Goal: Transaction & Acquisition: Purchase product/service

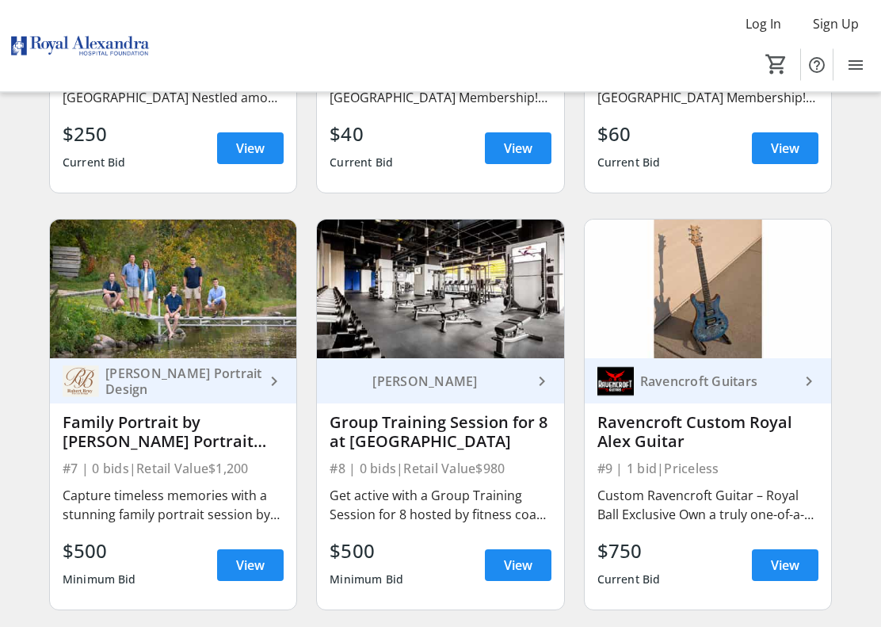
scroll to position [847, 0]
click at [731, 291] on img at bounding box center [708, 289] width 246 height 139
click at [788, 575] on span "View" at bounding box center [785, 565] width 29 height 19
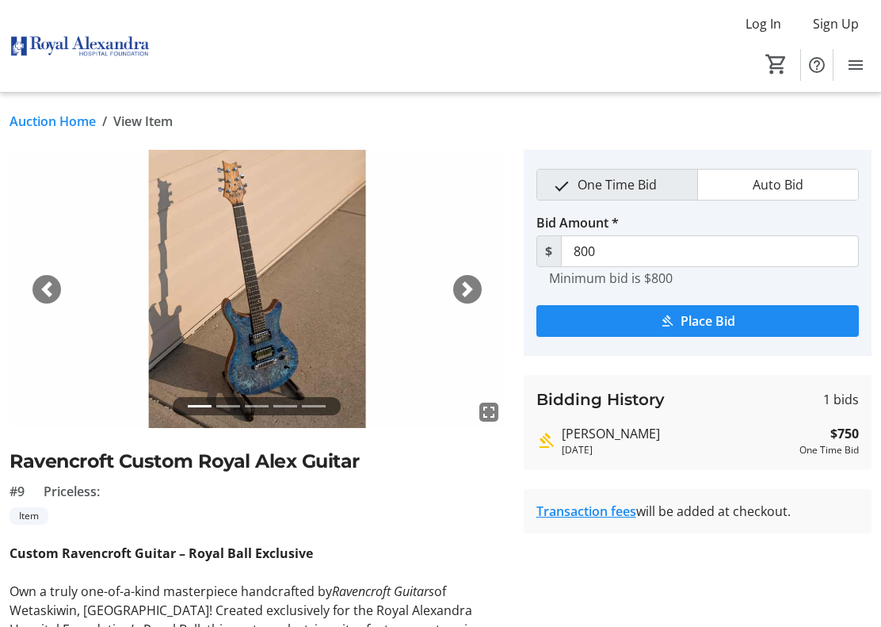
click at [473, 285] on span "button" at bounding box center [468, 289] width 16 height 16
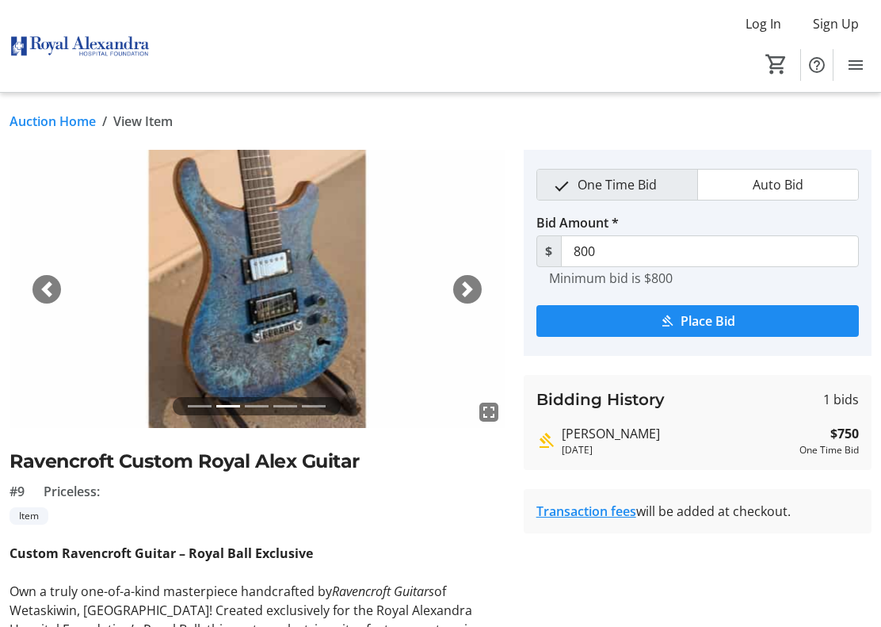
click at [474, 287] on span "button" at bounding box center [468, 289] width 16 height 16
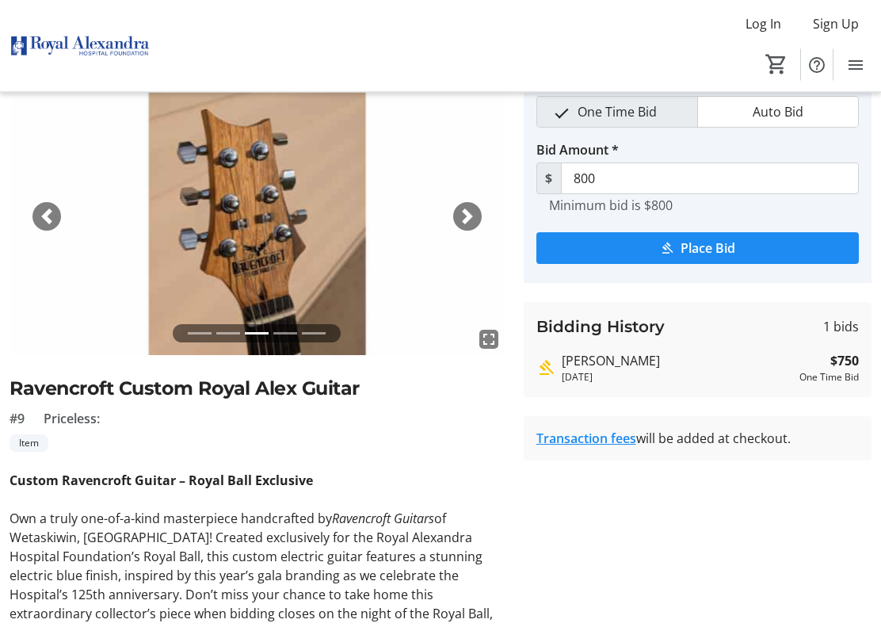
scroll to position [73, 0]
click at [268, 246] on img at bounding box center [257, 216] width 495 height 278
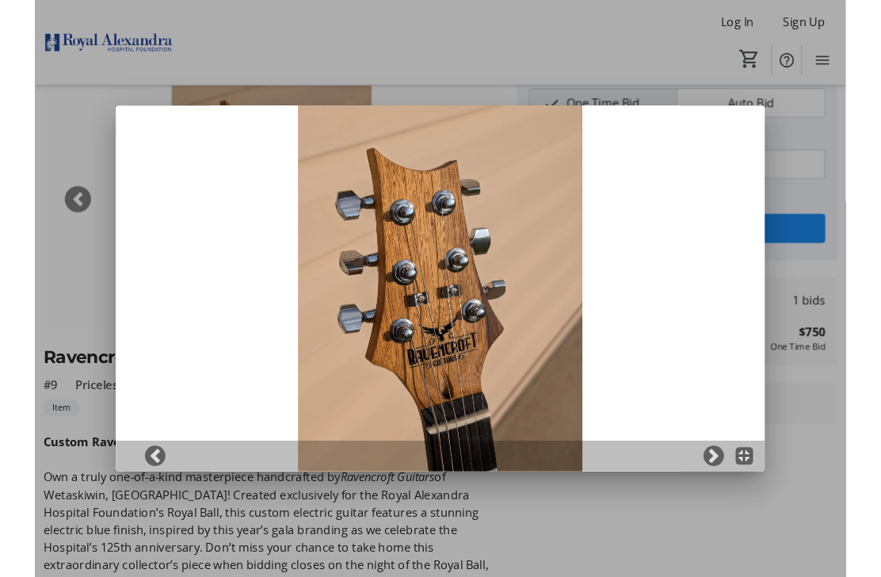
scroll to position [0, 0]
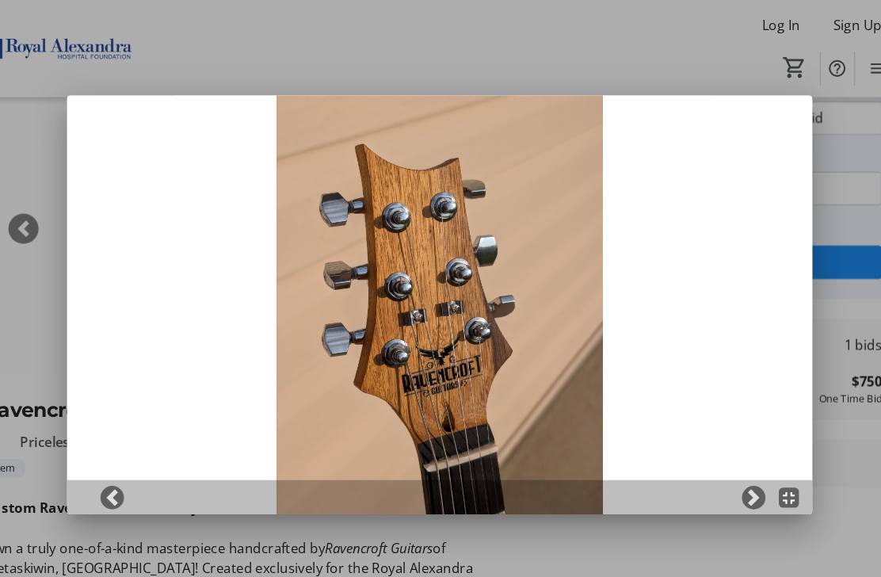
click at [730, 471] on span at bounding box center [738, 471] width 16 height 16
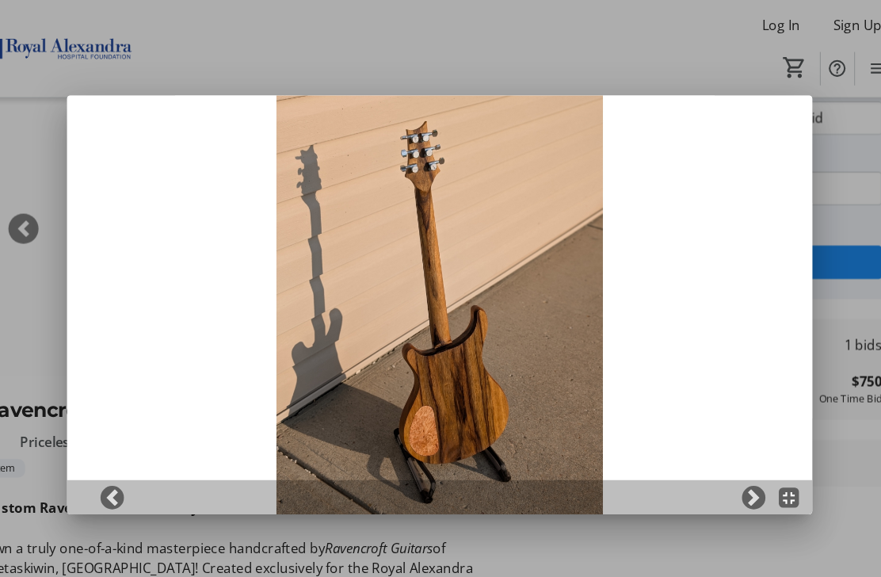
click at [730, 465] on span at bounding box center [738, 471] width 16 height 16
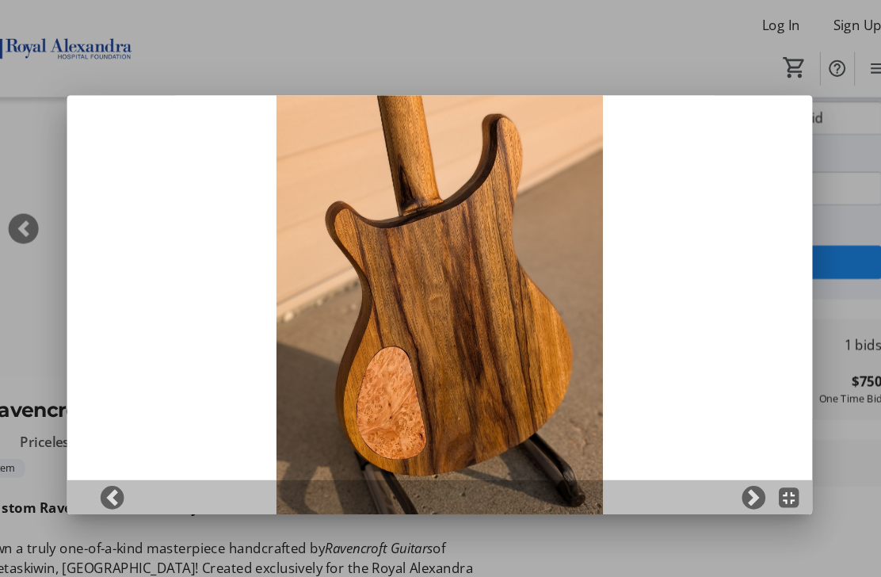
click at [730, 475] on span at bounding box center [738, 471] width 16 height 16
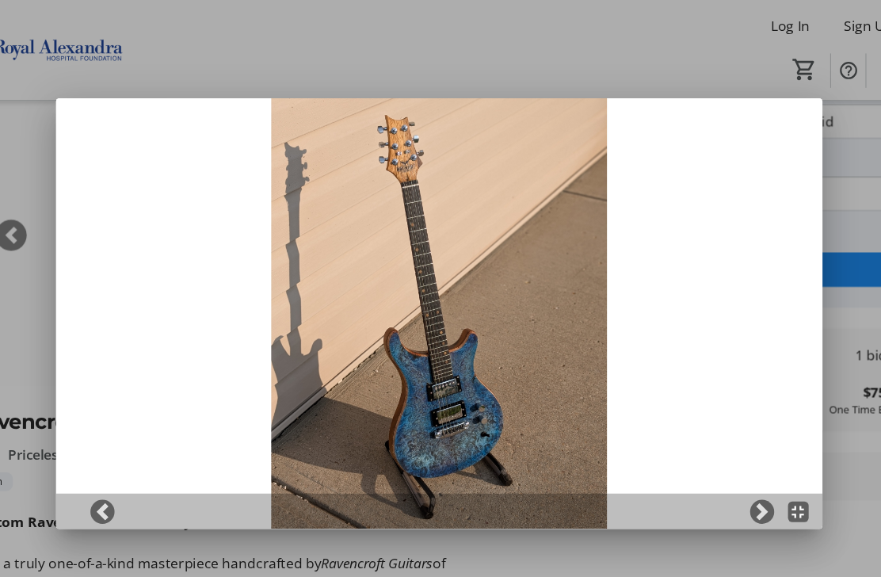
click at [443, 270] on img at bounding box center [440, 288] width 705 height 396
click at [456, 303] on img at bounding box center [440, 288] width 705 height 396
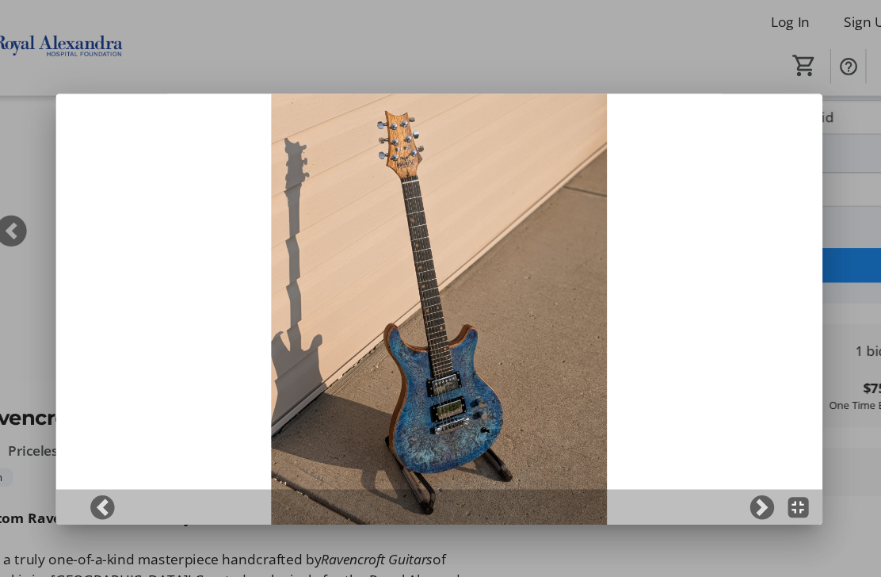
click at [545, 52] on div at bounding box center [440, 288] width 881 height 577
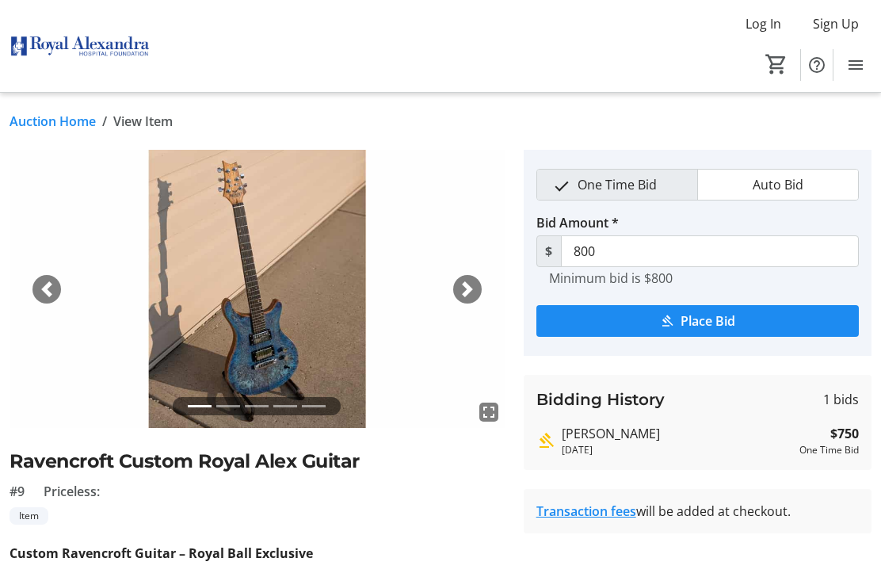
click at [52, 292] on span "button" at bounding box center [47, 289] width 16 height 16
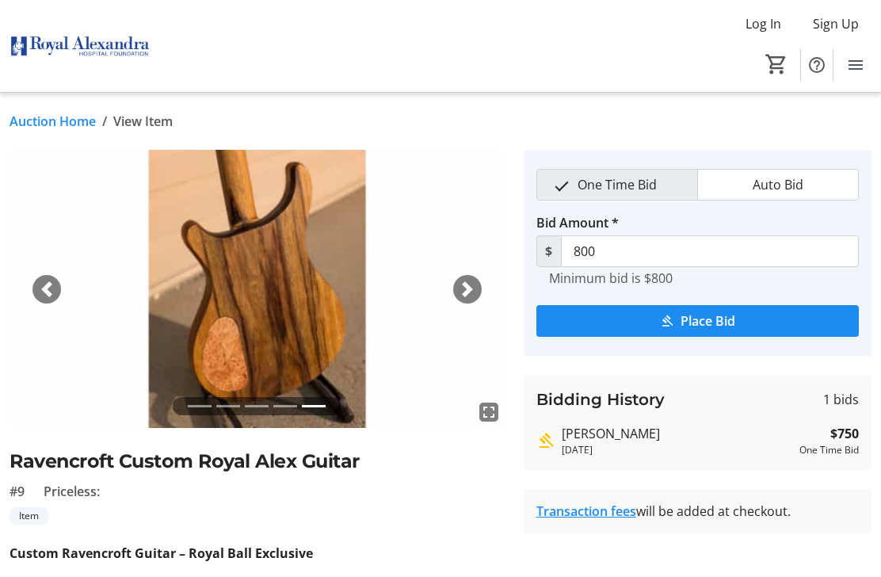
click at [64, 118] on link "Auction Home" at bounding box center [53, 121] width 86 height 19
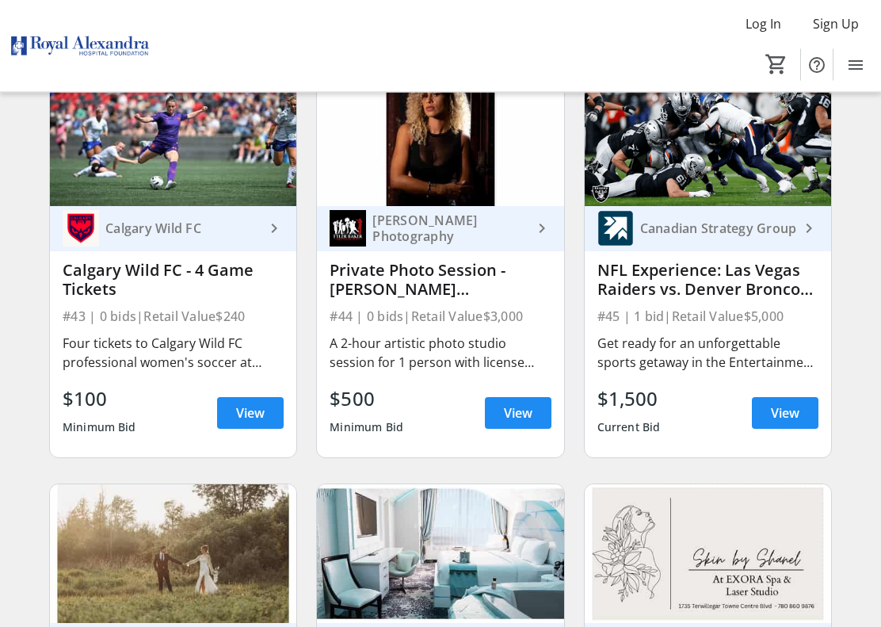
scroll to position [6012, 0]
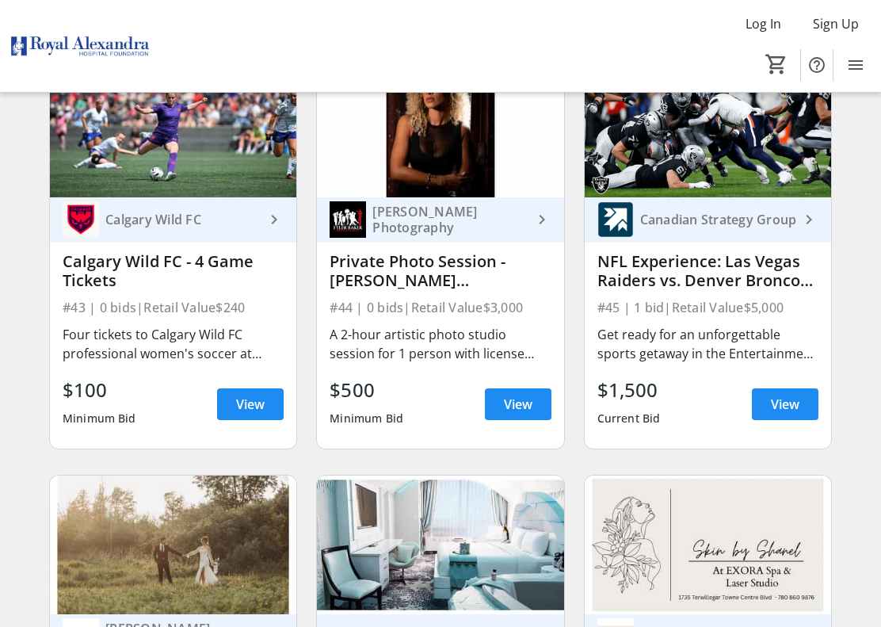
click at [783, 403] on span "View" at bounding box center [785, 404] width 29 height 19
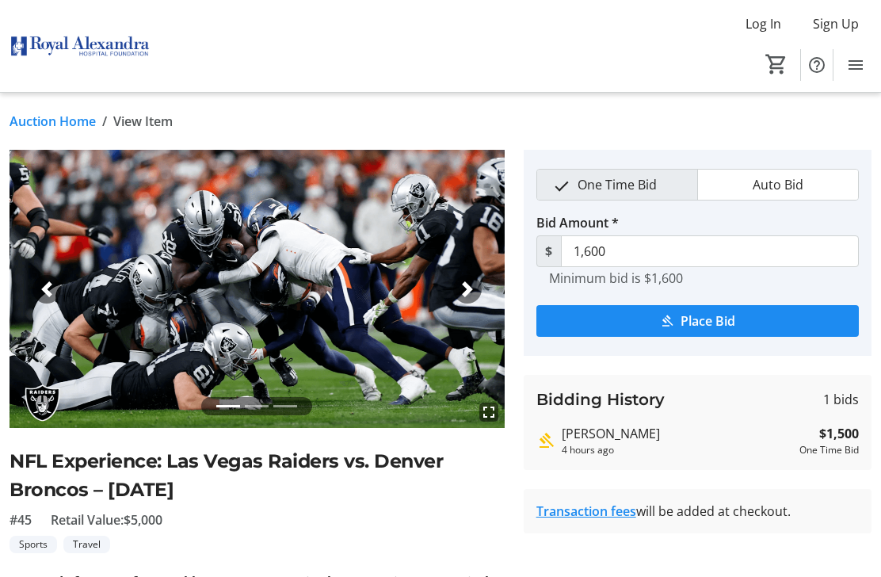
click at [70, 129] on link "Auction Home" at bounding box center [53, 121] width 86 height 19
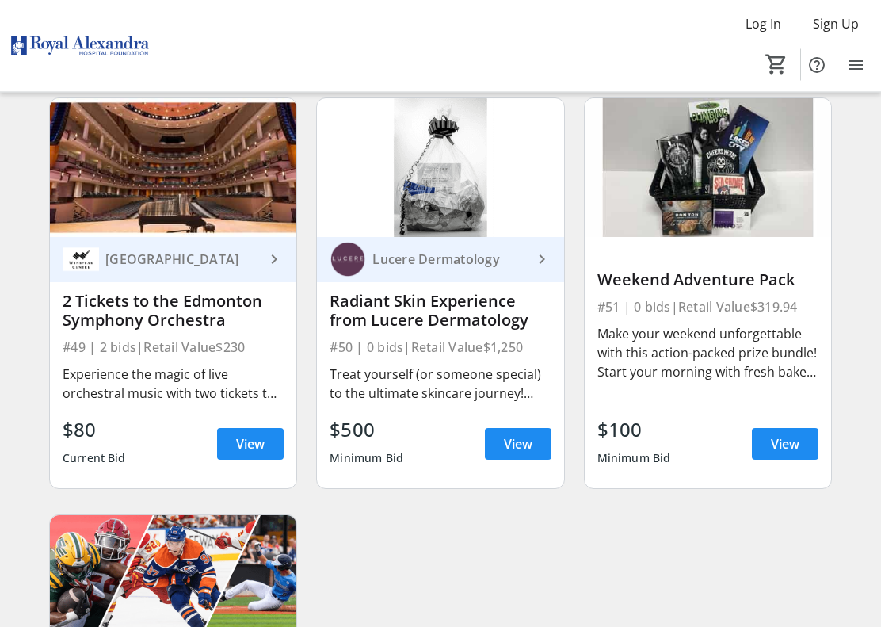
scroll to position [6806, 0]
click at [795, 438] on span "View" at bounding box center [785, 443] width 29 height 19
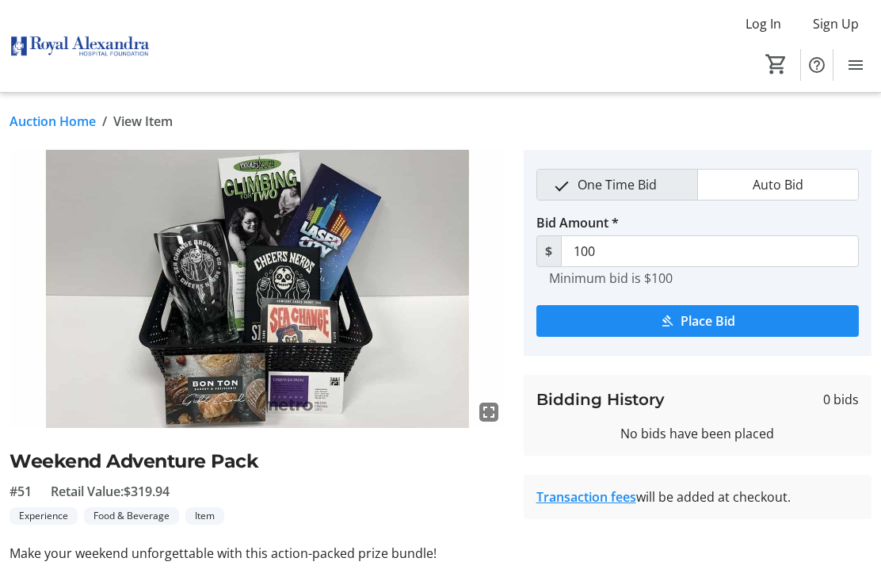
click at [55, 118] on link "Auction Home" at bounding box center [53, 121] width 86 height 19
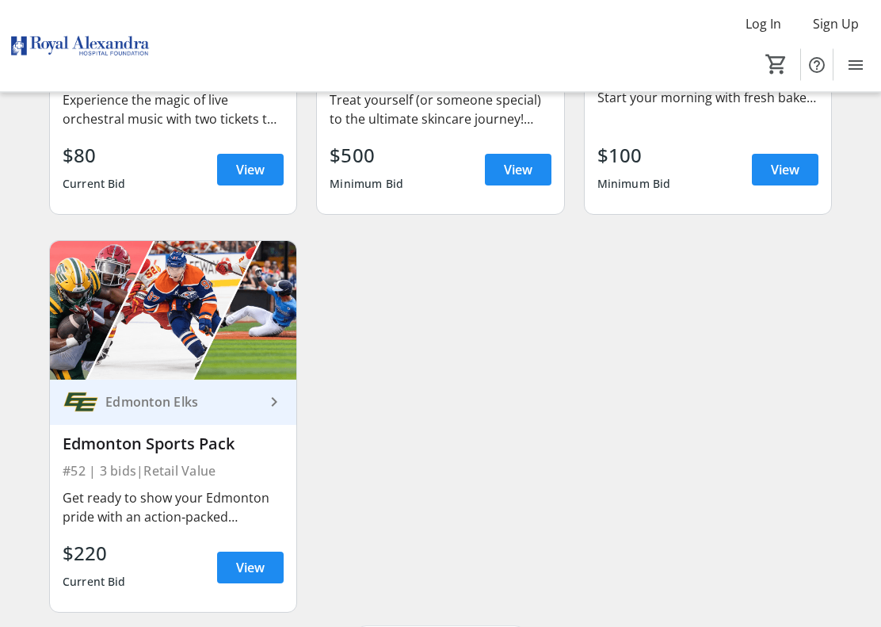
scroll to position [7114, 0]
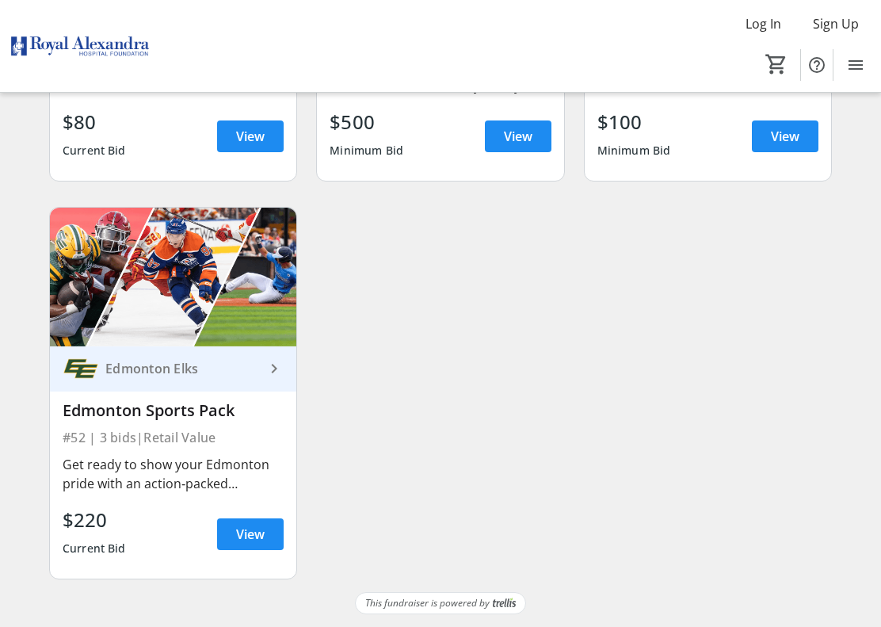
click at [250, 530] on span "View" at bounding box center [250, 534] width 29 height 19
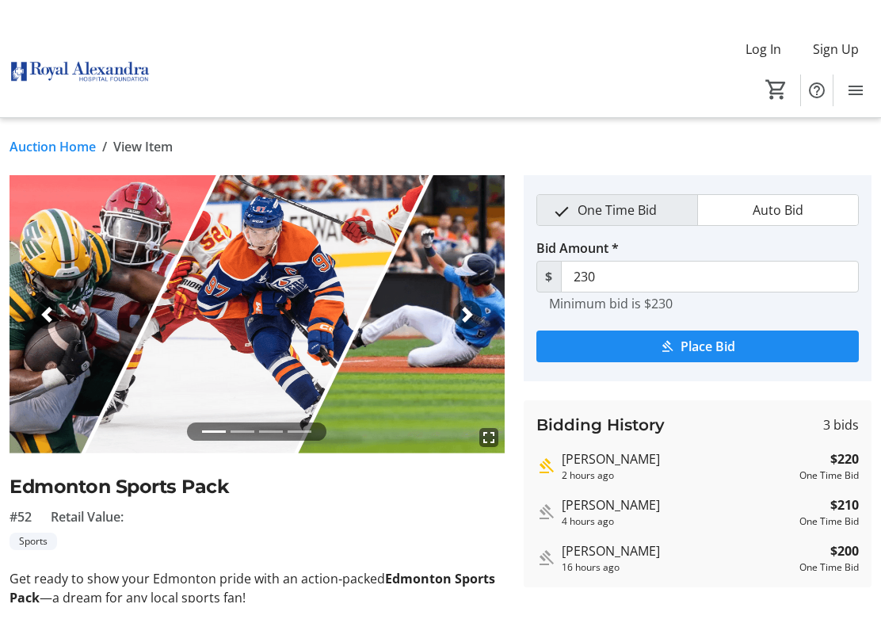
scroll to position [2, 0]
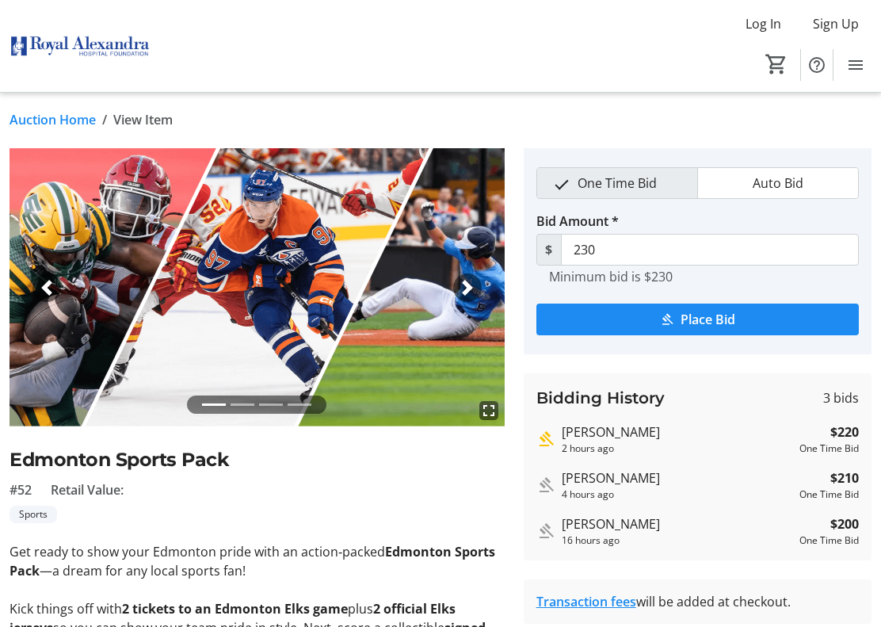
click at [75, 126] on link "Auction Home" at bounding box center [53, 119] width 86 height 19
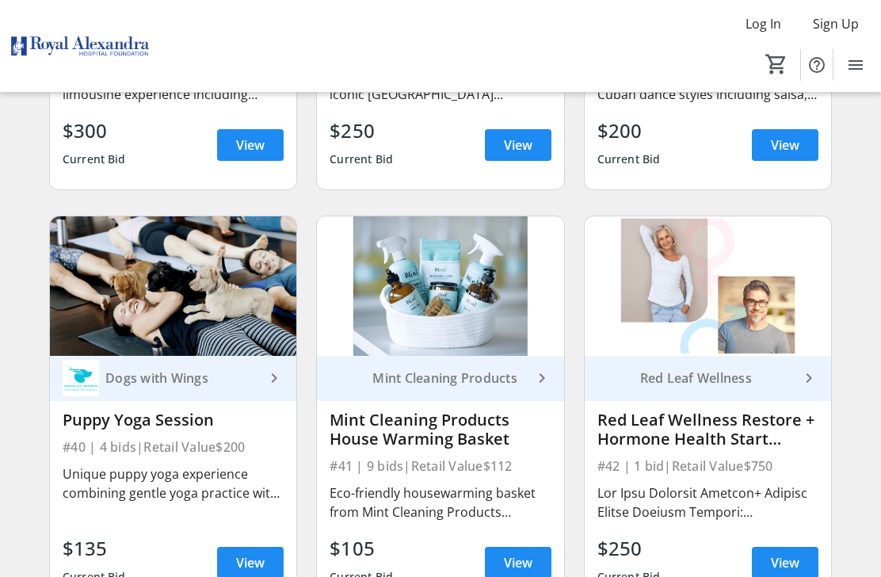
scroll to position [5435, 0]
